Goal: Register for event/course

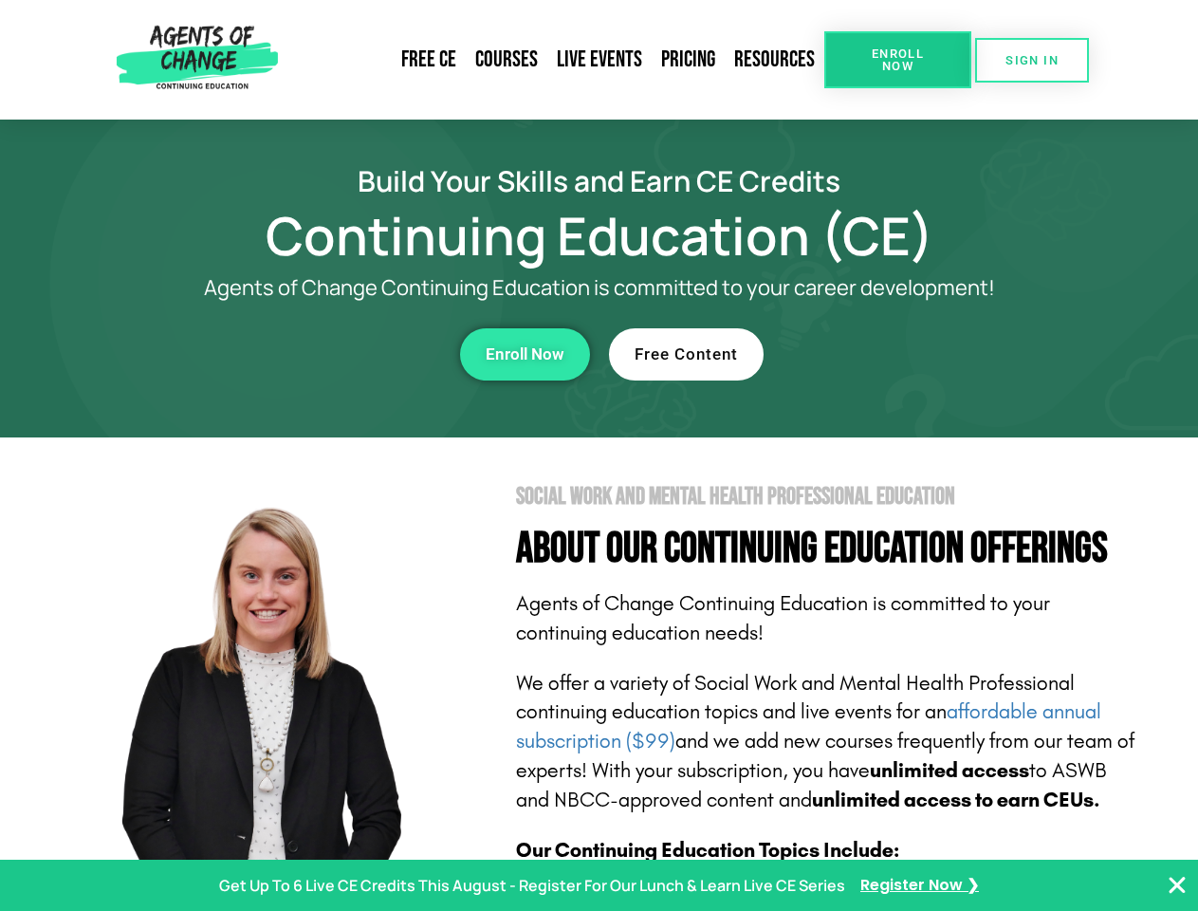
click at [599, 455] on section "Social Work and Mental Health Professional Education About Our Continuing Educa…" at bounding box center [599, 835] width 1198 height 797
click at [897, 60] on span "Enroll Now" at bounding box center [898, 59] width 86 height 25
click at [1032, 60] on span "SIGN IN" at bounding box center [1032, 60] width 53 height 12
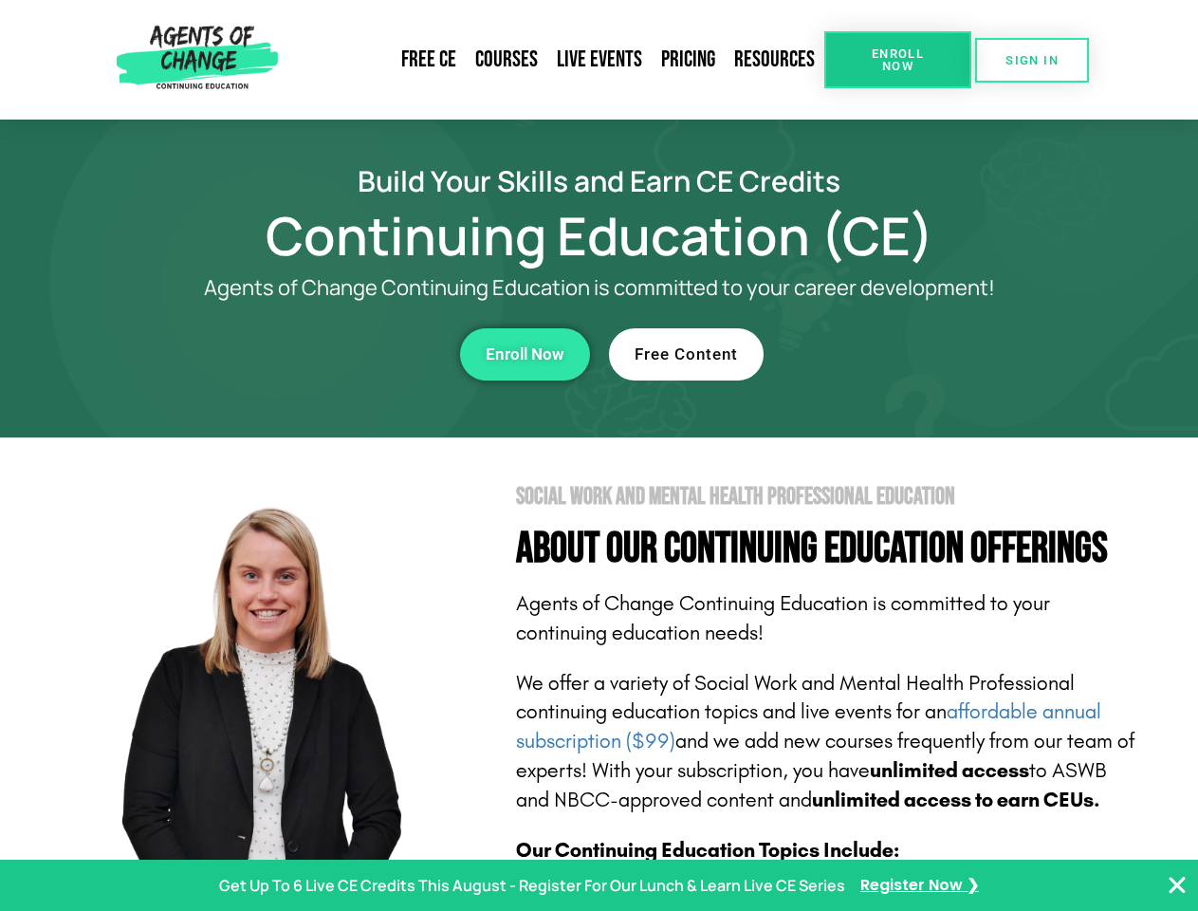
click at [329, 354] on div "Enroll Now" at bounding box center [329, 354] width 522 height 52
click at [525, 354] on span "Enroll Now" at bounding box center [525, 354] width 79 height 16
